Goal: Task Accomplishment & Management: Complete application form

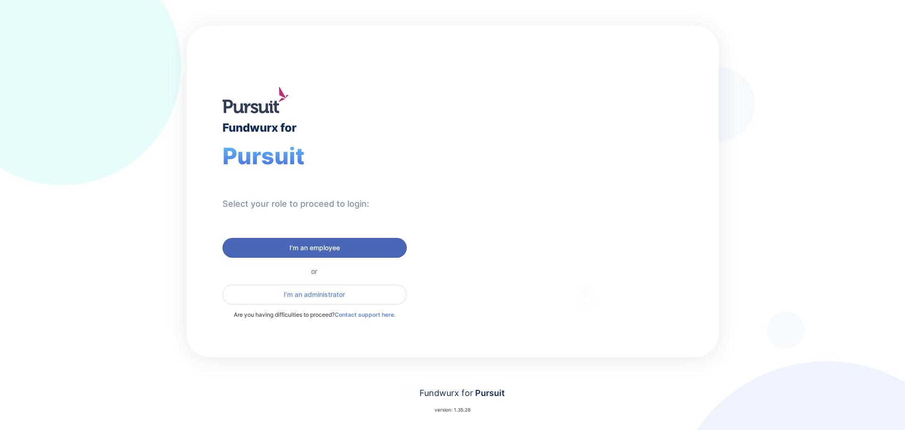
click at [362, 249] on span "I'm an employee" at bounding box center [315, 247] width 172 height 9
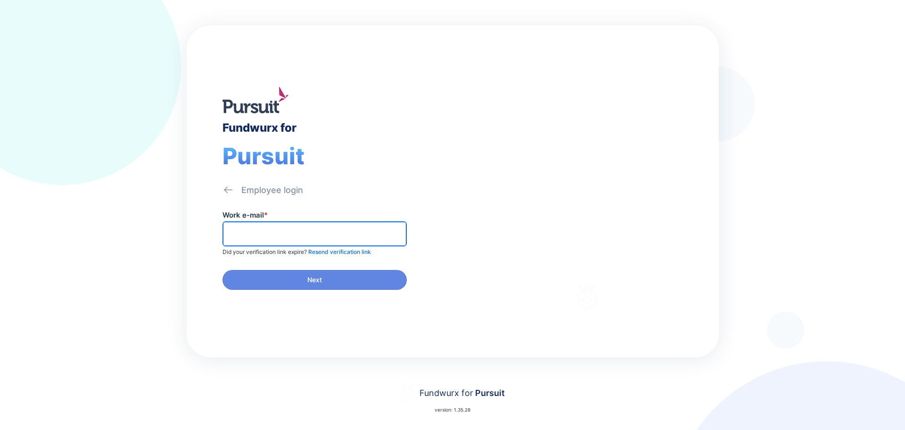
click at [307, 240] on input "text" at bounding box center [315, 233] width 176 height 15
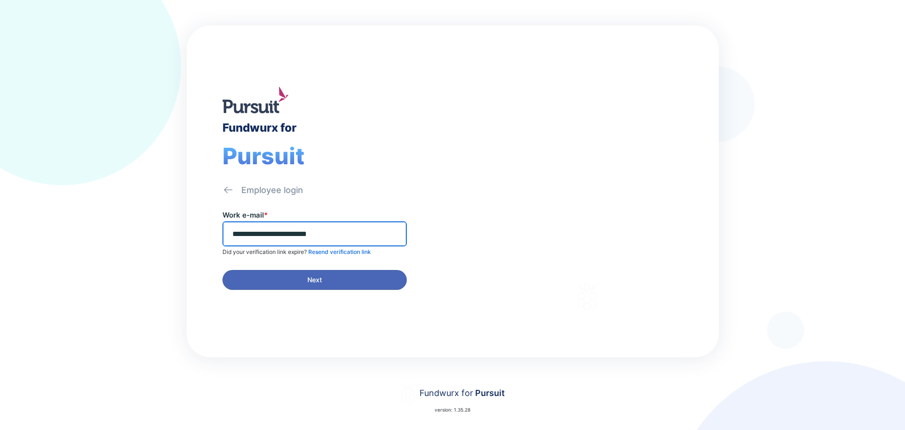
type input "**********"
click at [303, 280] on span "Next" at bounding box center [315, 279] width 172 height 9
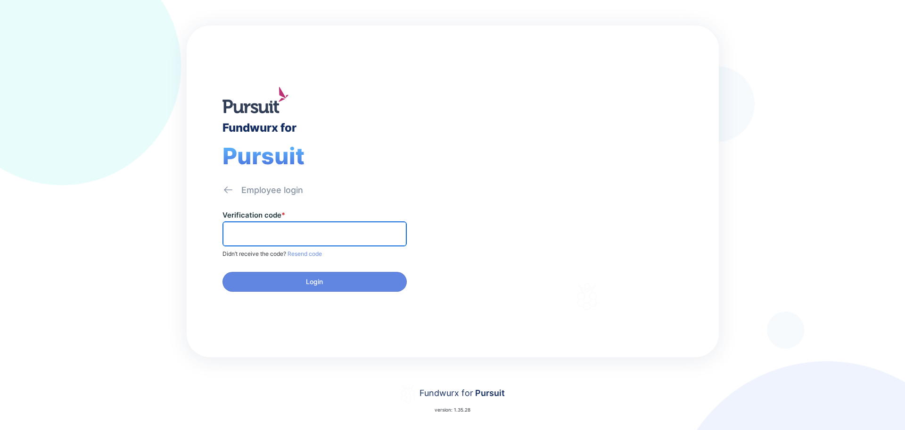
click at [301, 233] on input "text" at bounding box center [315, 233] width 176 height 15
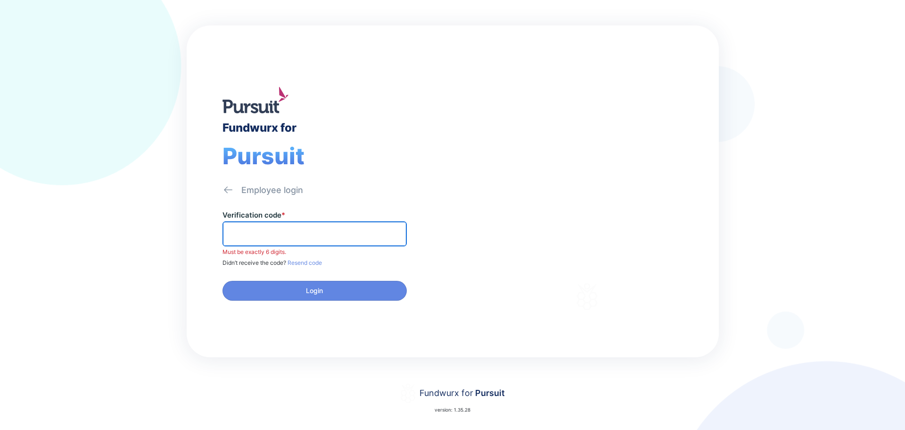
click at [297, 235] on input "text" at bounding box center [315, 233] width 176 height 15
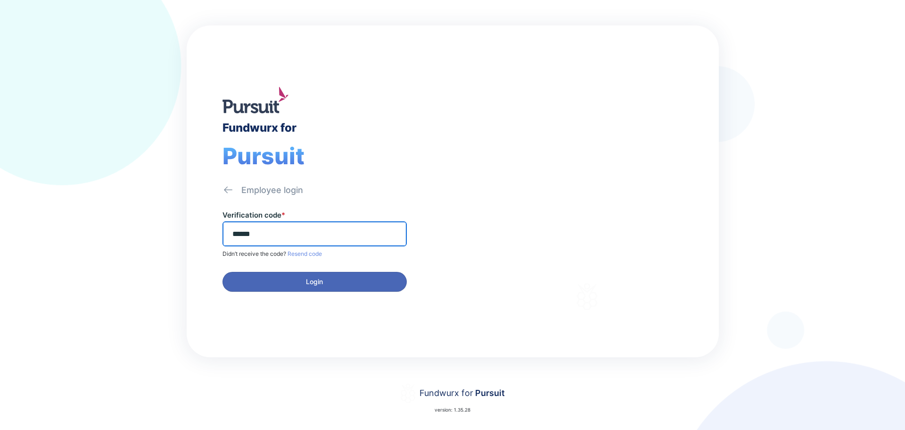
type input "******"
click at [270, 282] on span "Login" at bounding box center [315, 281] width 172 height 9
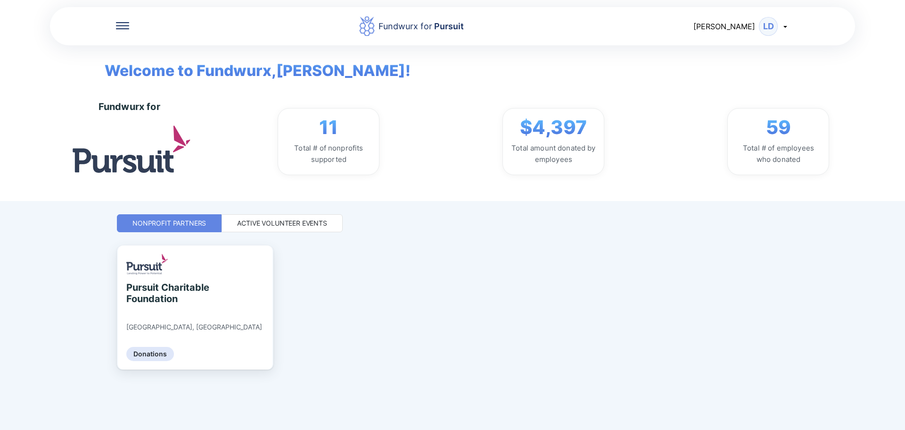
click at [279, 224] on div "Active Volunteer Events" at bounding box center [282, 222] width 90 height 9
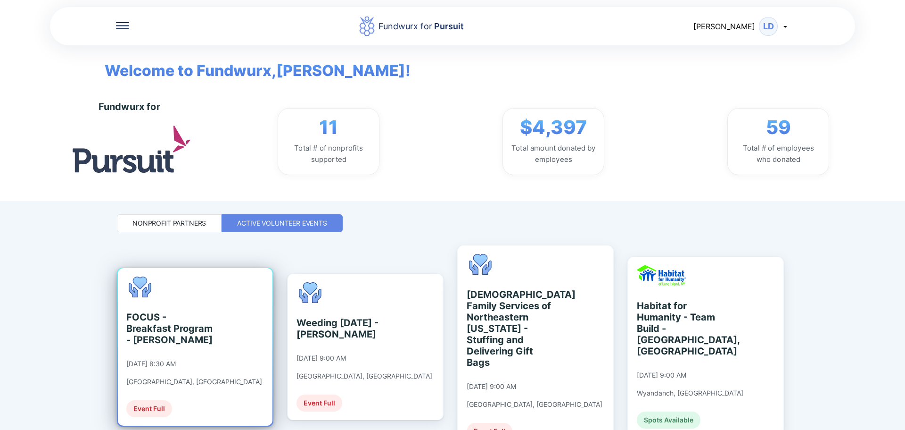
click at [254, 359] on div "FOCUS - Breakfast Program - [PERSON_NAME] [DATE] 8:30 AM [GEOGRAPHIC_DATA], [GE…" at bounding box center [195, 347] width 155 height 158
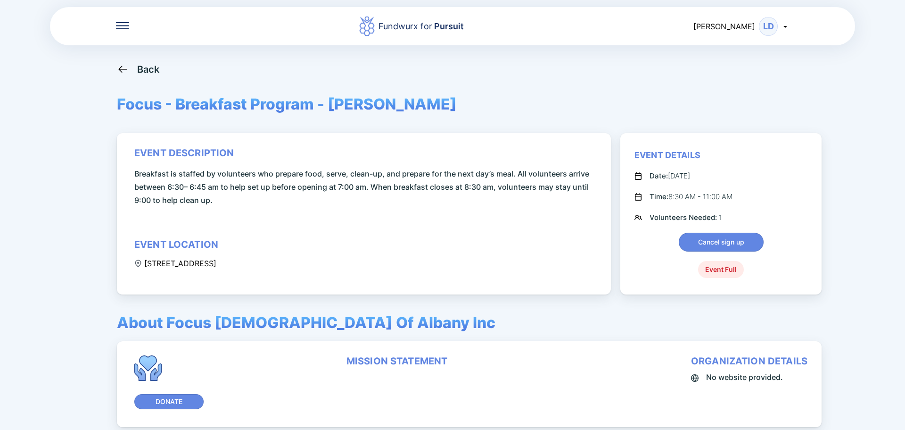
click at [638, 198] on icon at bounding box center [639, 197] width 8 height 8
click at [138, 262] on icon at bounding box center [138, 263] width 8 height 8
